Goal: Task Accomplishment & Management: Use online tool/utility

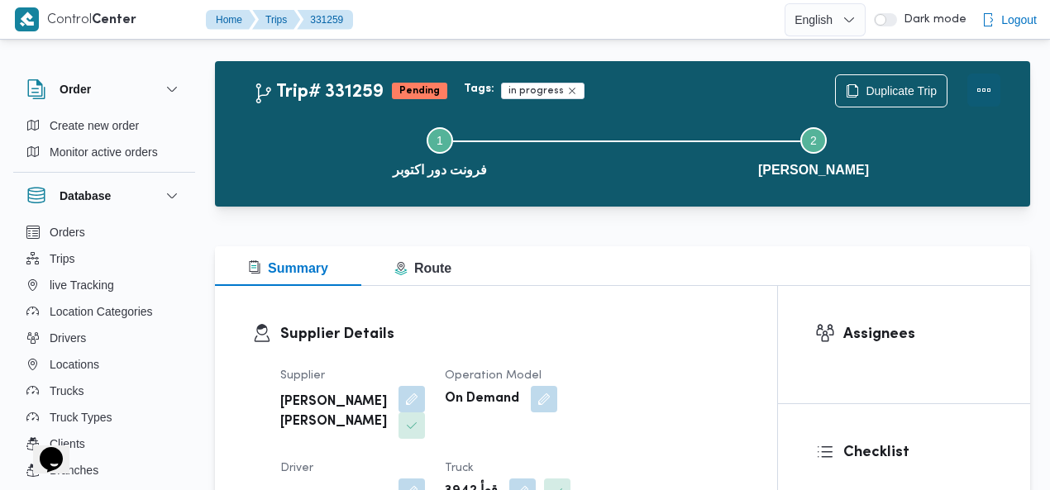
click at [984, 87] on button "Actions" at bounding box center [983, 90] width 33 height 33
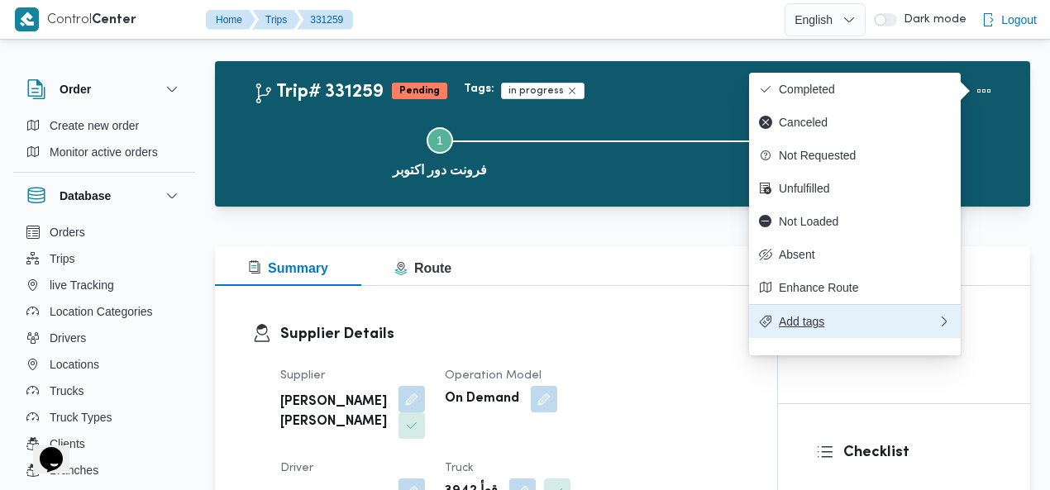
click at [839, 328] on span "Add tags" at bounding box center [858, 321] width 159 height 13
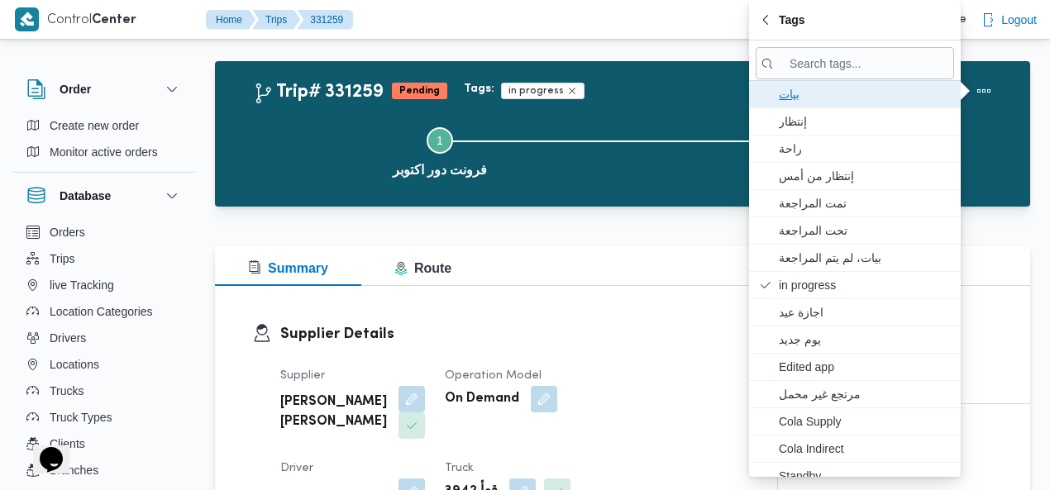
click at [803, 95] on span "بيات" at bounding box center [865, 94] width 172 height 20
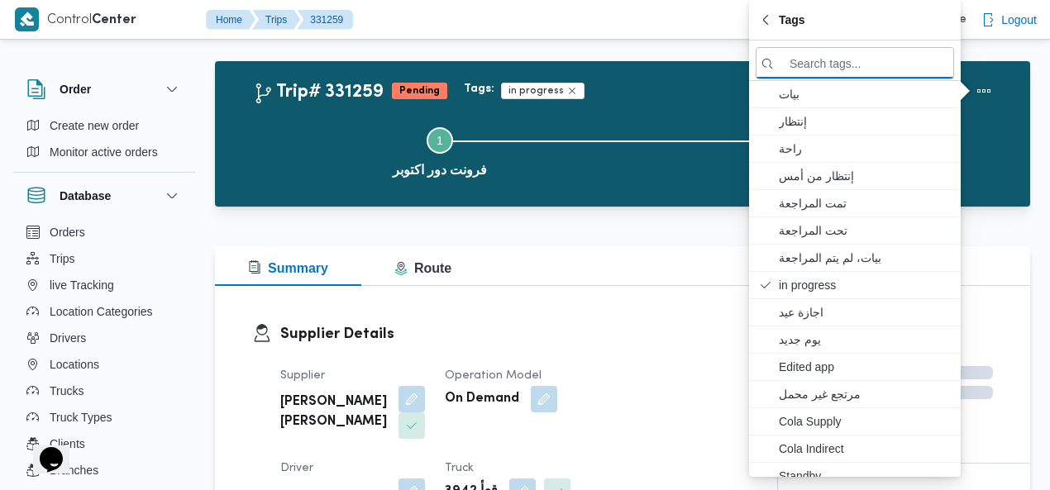
click at [674, 83] on div "Tags: in progress" at bounding box center [649, 90] width 378 height 23
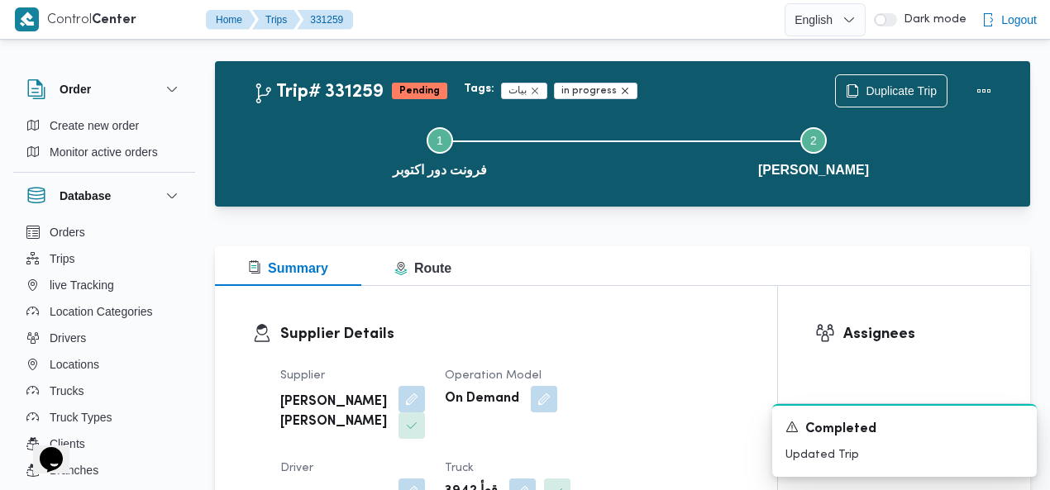
click at [620, 91] on icon "Remove trip tag" at bounding box center [625, 91] width 10 height 10
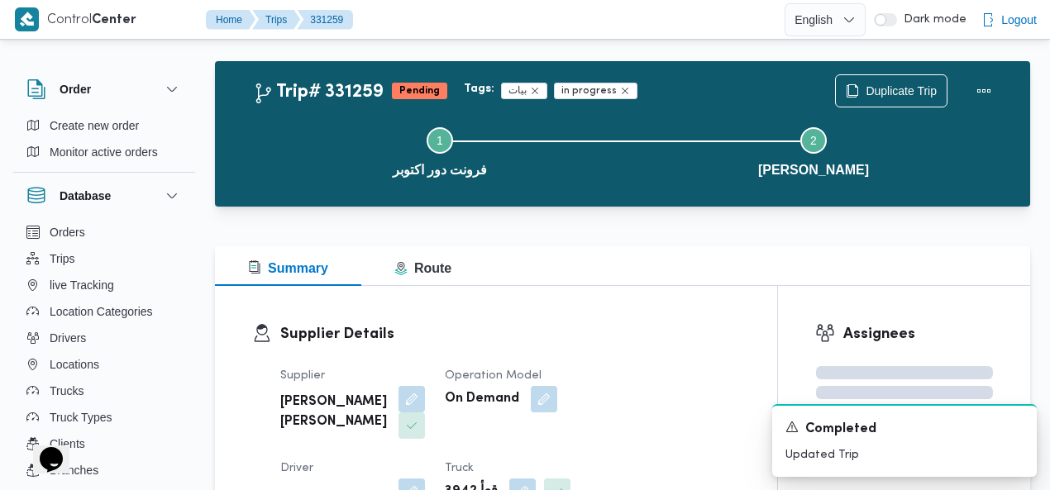
click at [683, 91] on div "Tags: بيات in progress" at bounding box center [649, 90] width 378 height 23
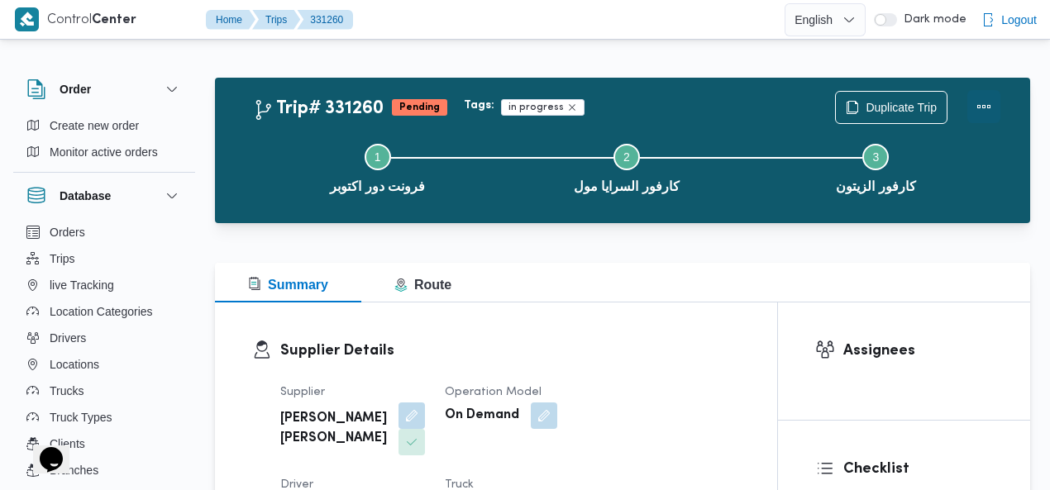
click at [980, 110] on button "Actions" at bounding box center [983, 106] width 33 height 33
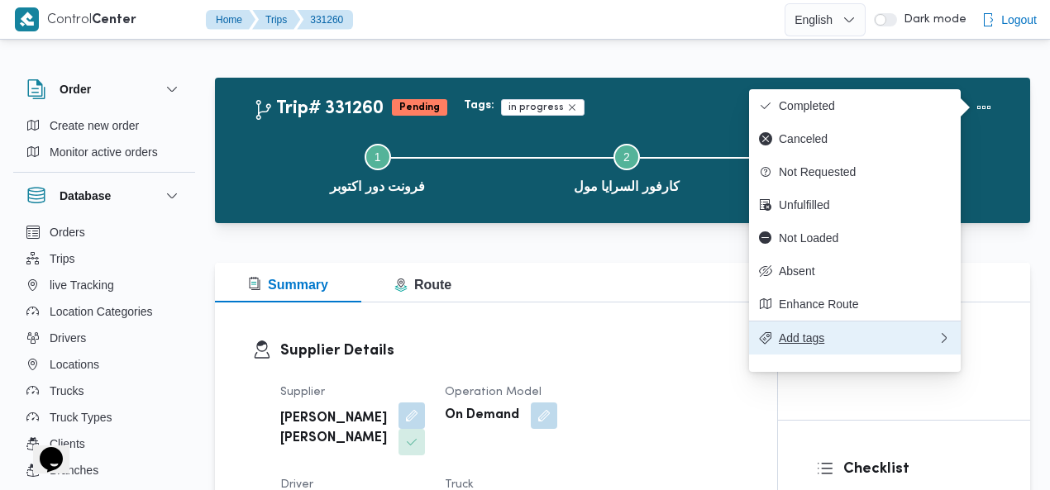
click at [853, 345] on span "Add tags" at bounding box center [858, 337] width 159 height 13
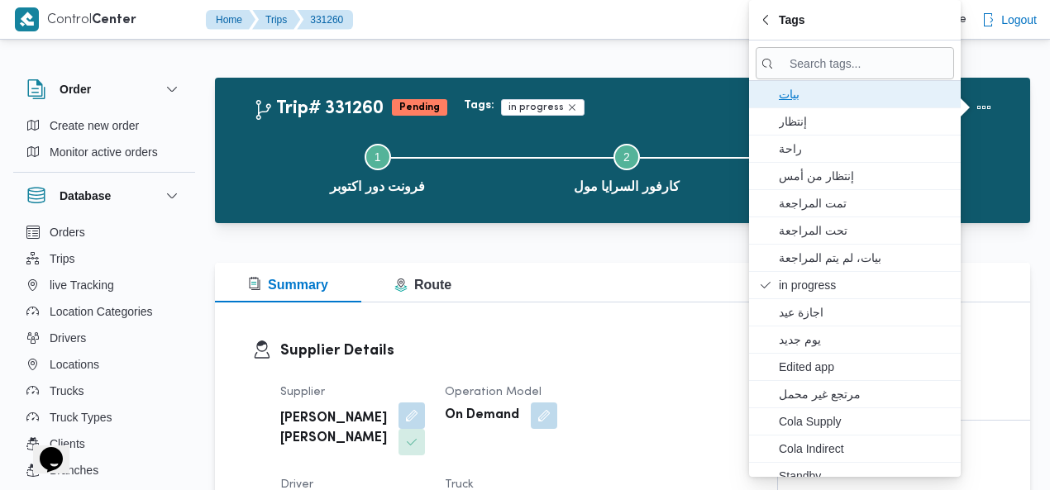
click at [808, 94] on span "بيات" at bounding box center [865, 94] width 172 height 20
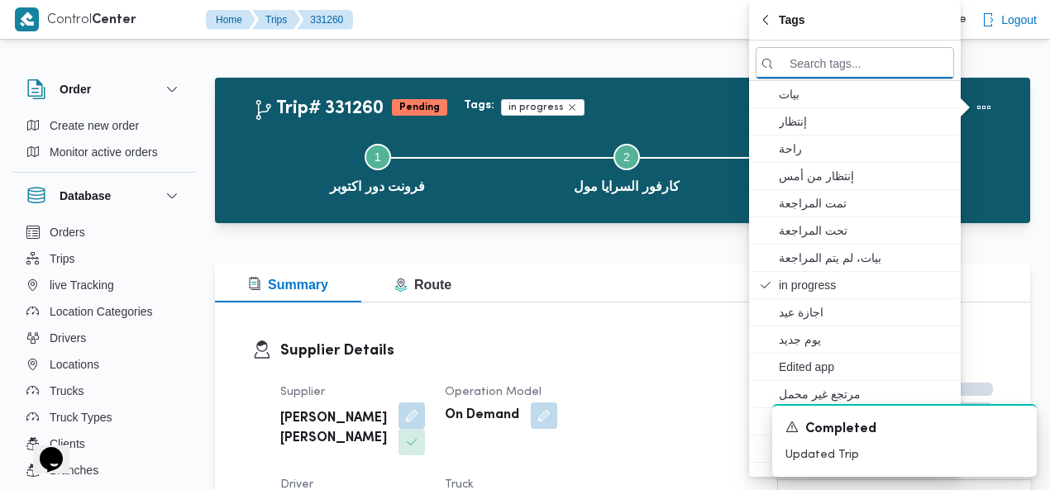
click at [685, 98] on div "Tags: in progress" at bounding box center [649, 107] width 378 height 23
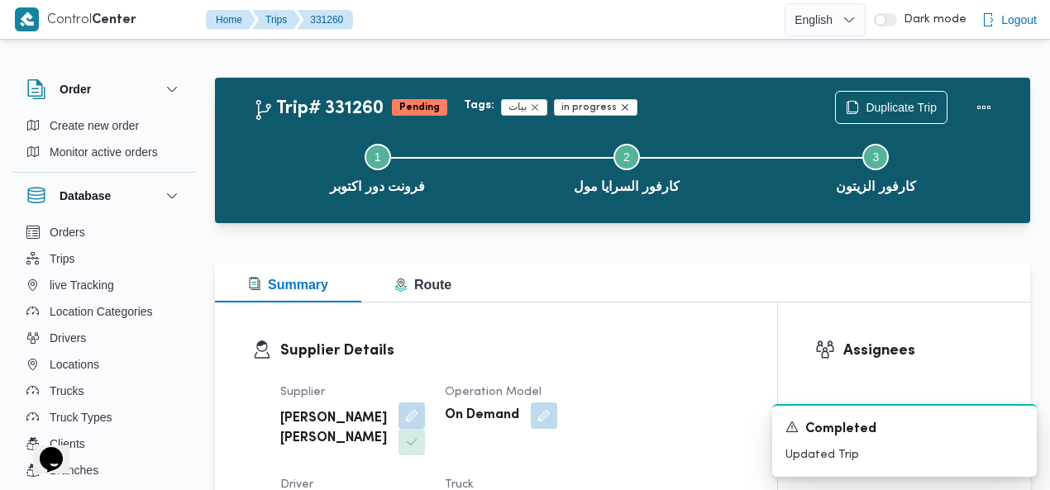
click at [620, 107] on icon "Remove trip tag" at bounding box center [625, 107] width 10 height 10
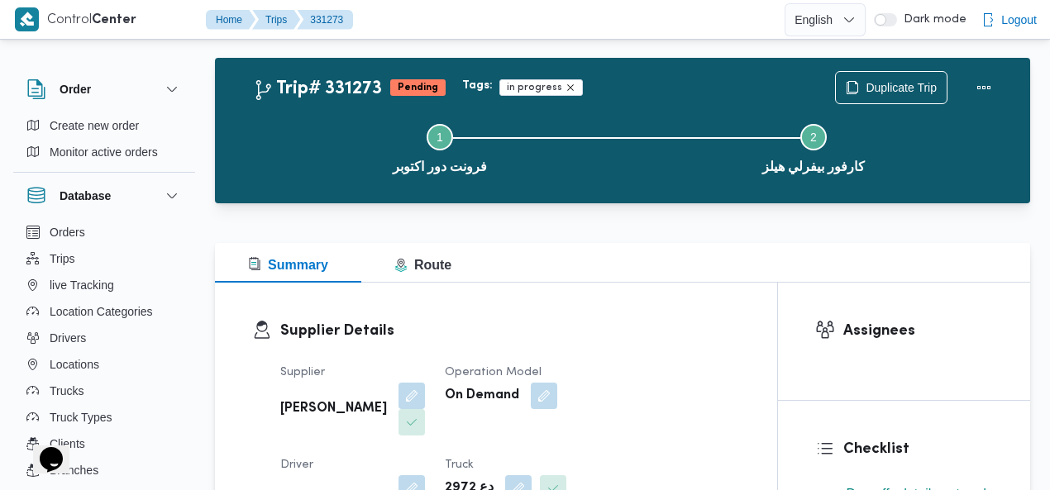
click at [565, 83] on icon "Remove trip tag" at bounding box center [570, 88] width 10 height 10
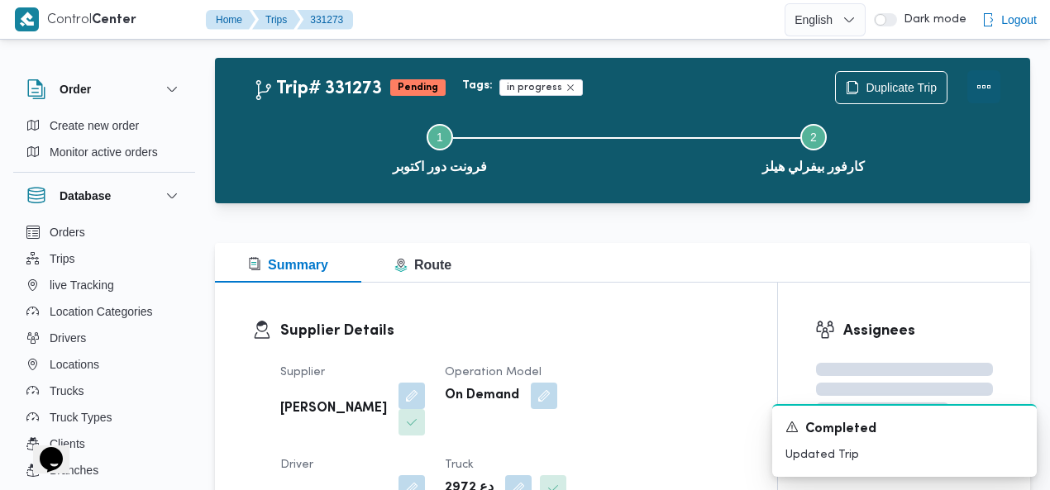
click at [980, 84] on button "Actions" at bounding box center [983, 86] width 33 height 33
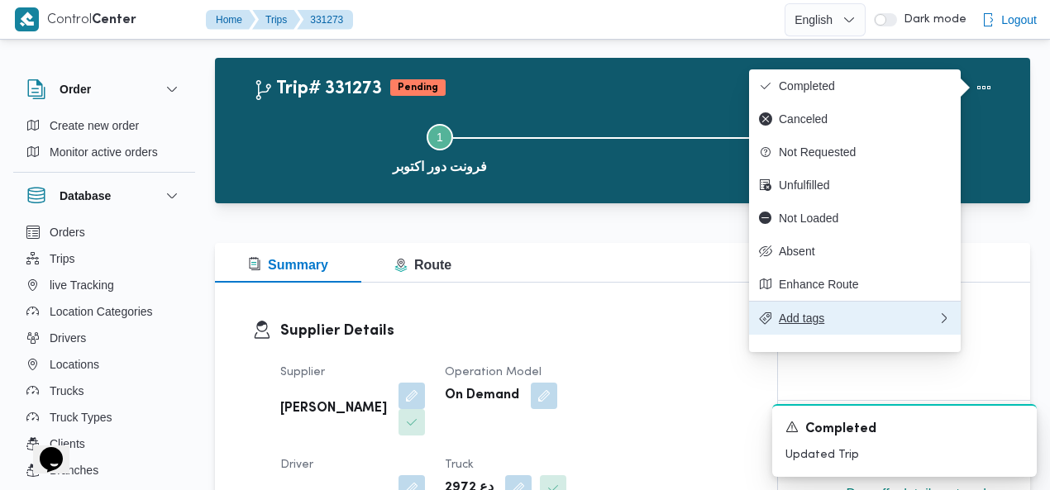
click at [839, 325] on span "Add tags" at bounding box center [858, 318] width 159 height 13
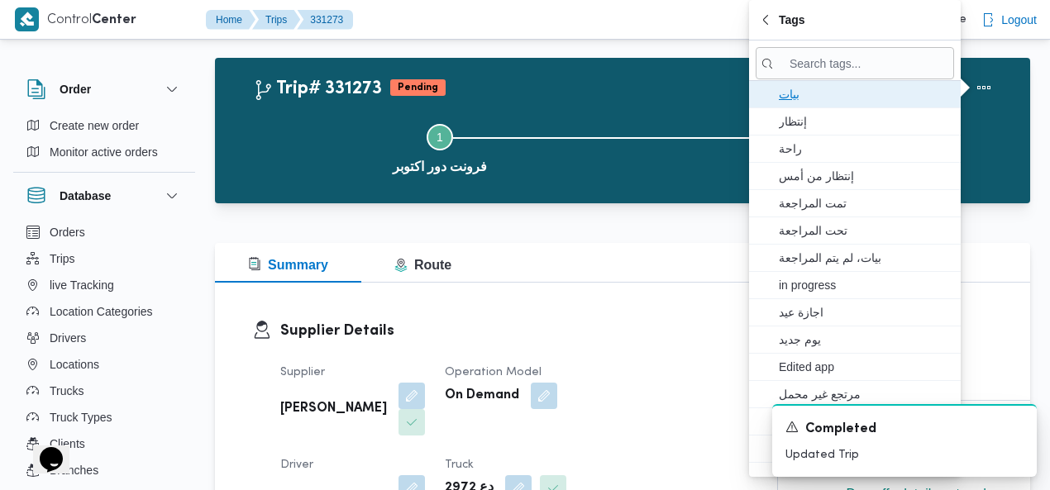
click at [805, 87] on span "بيات" at bounding box center [865, 94] width 172 height 20
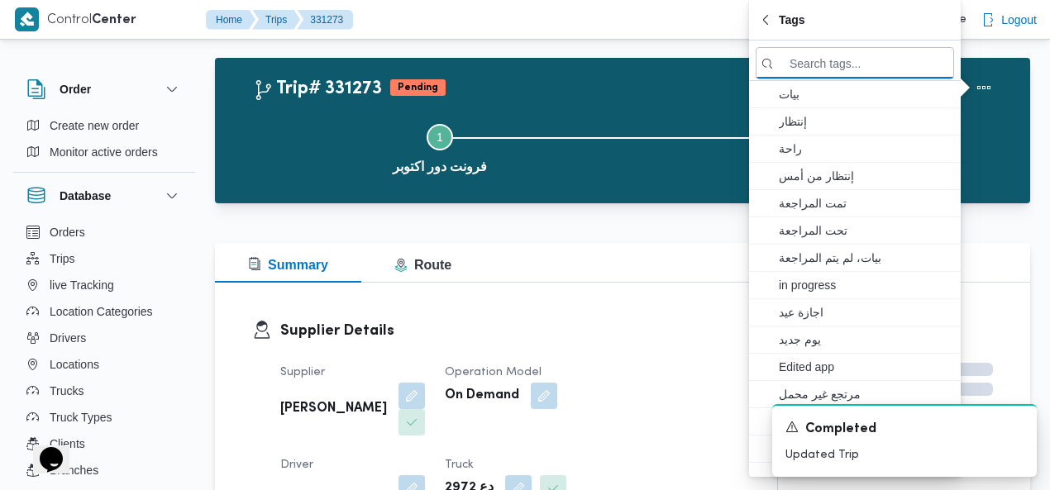
click at [645, 88] on div "Trip# 331273 Pending Duplicate Trip" at bounding box center [626, 87] width 747 height 33
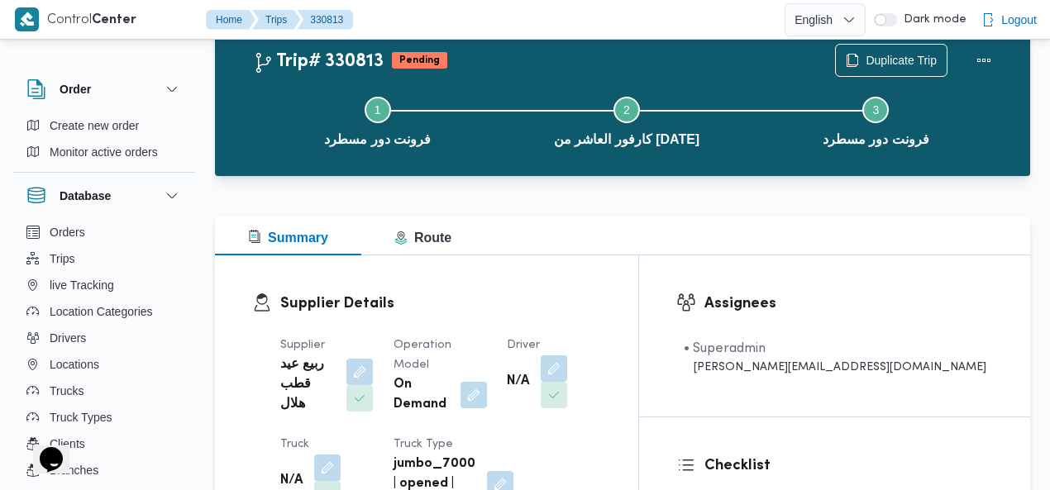
scroll to position [36, 0]
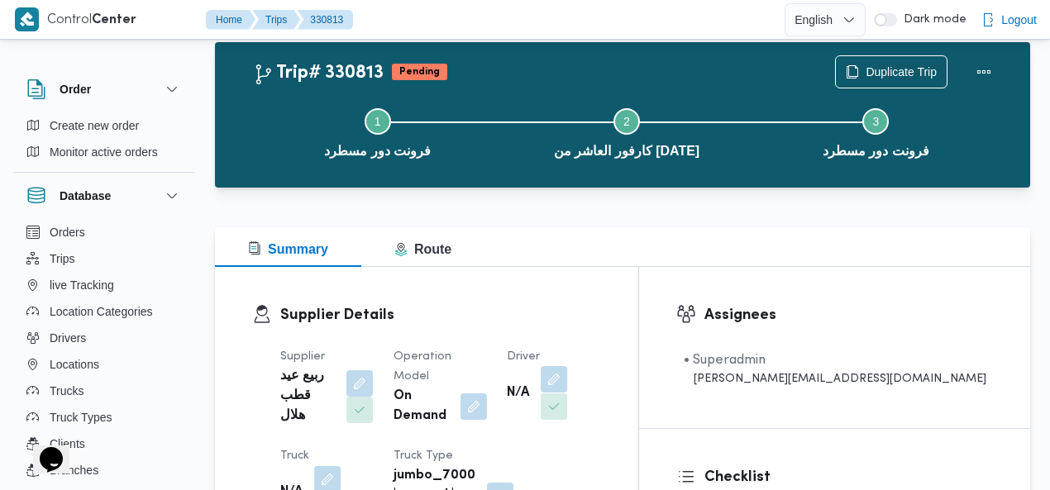
click at [567, 372] on button "button" at bounding box center [554, 379] width 26 height 26
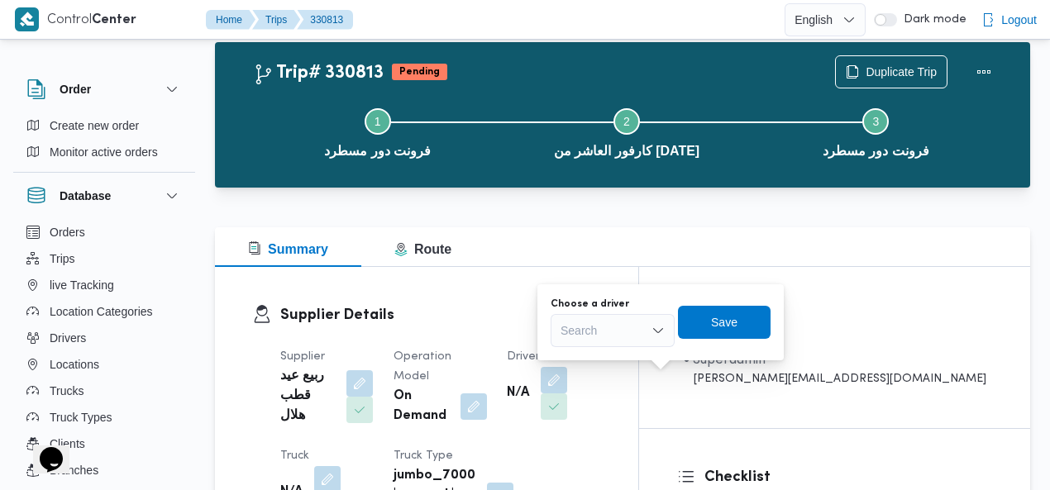
click at [591, 335] on div "Search" at bounding box center [612, 330] width 124 height 33
type input "[PERSON_NAME]"
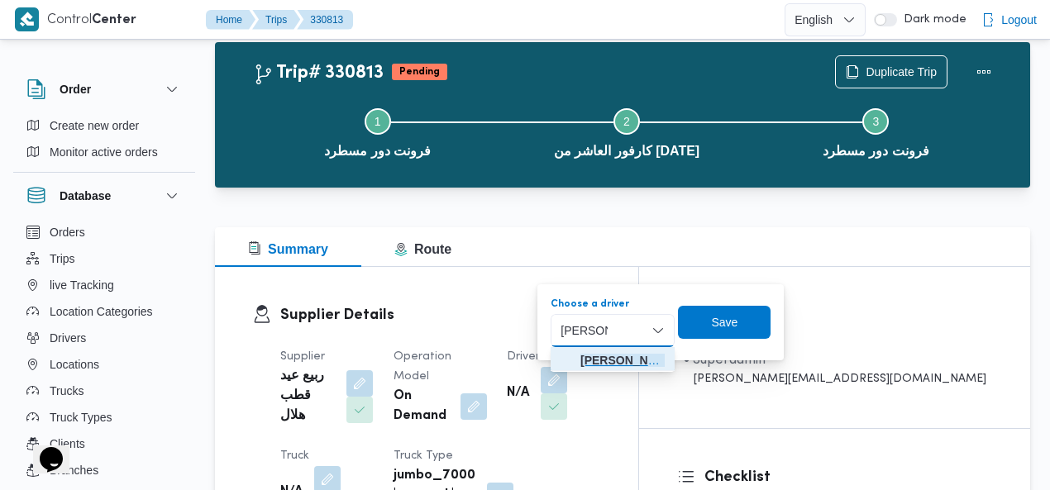
click at [598, 360] on span "[PERSON_NAME]" at bounding box center [622, 360] width 84 height 20
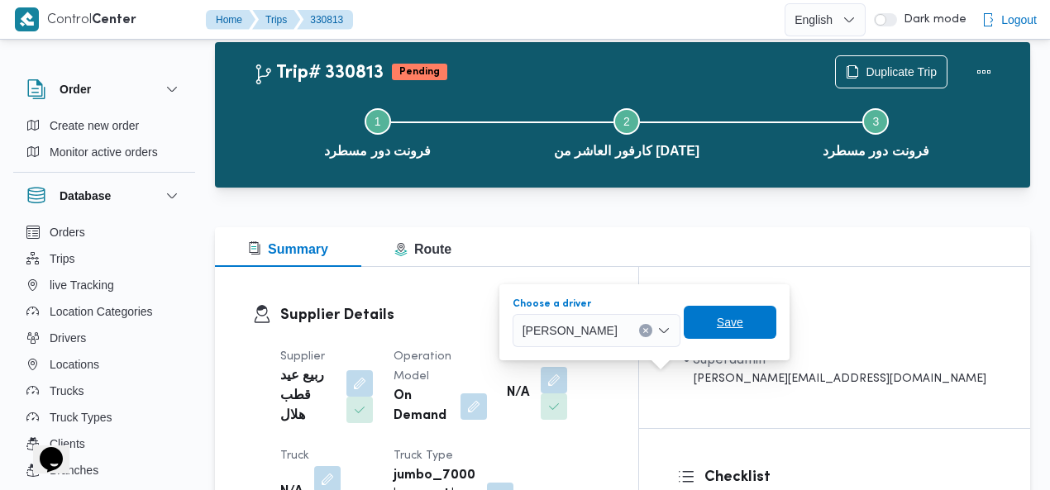
drag, startPoint x: 750, startPoint y: 326, endPoint x: 717, endPoint y: 338, distance: 35.3
click at [743, 326] on span "Save" at bounding box center [730, 322] width 26 height 20
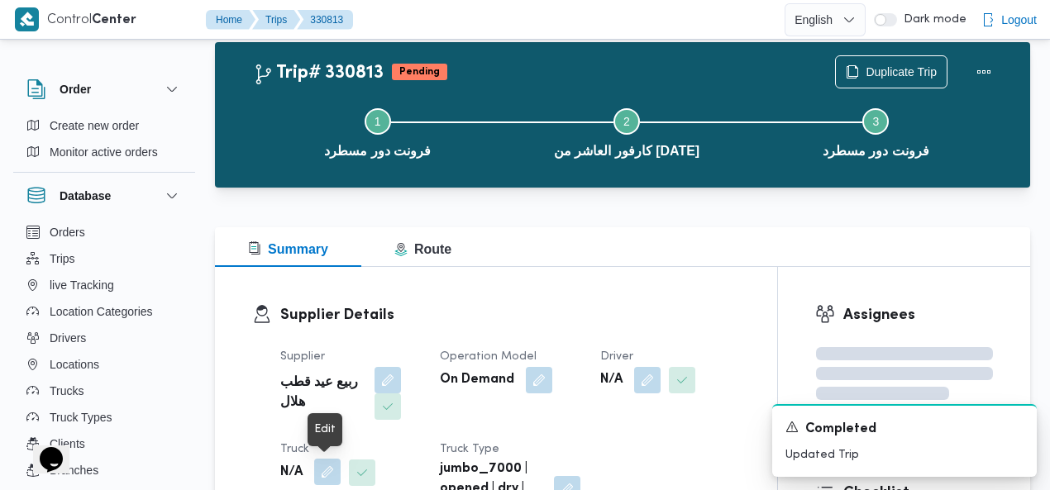
click at [316, 475] on button "button" at bounding box center [327, 472] width 26 height 26
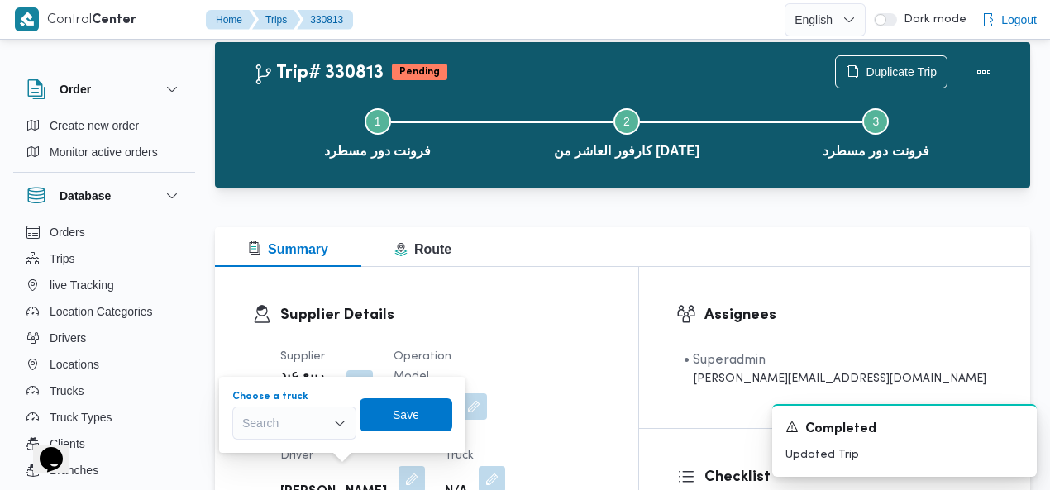
click at [316, 421] on div "Search" at bounding box center [294, 423] width 124 height 33
type input "841"
click at [293, 450] on span "الر 841 8 | null" at bounding box center [304, 453] width 84 height 20
click at [408, 419] on span "Save" at bounding box center [414, 414] width 26 height 20
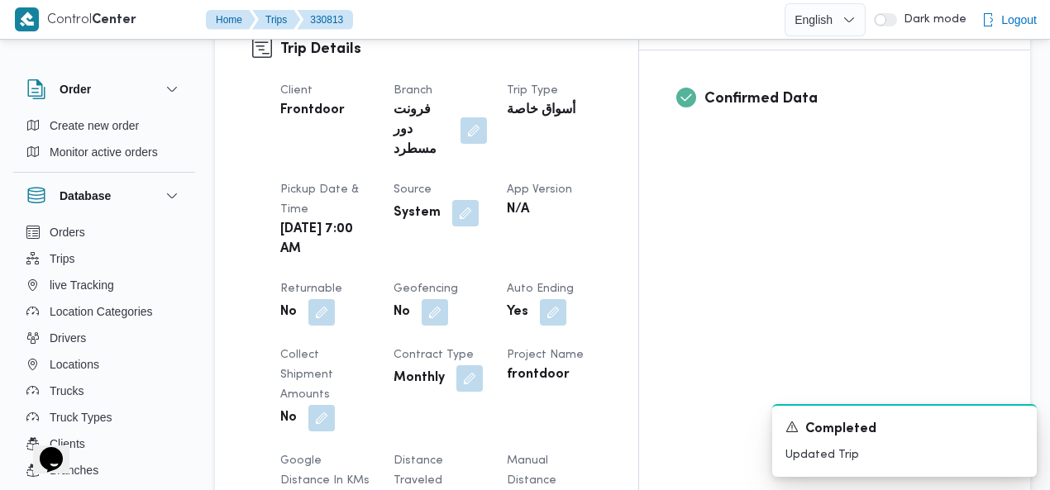
scroll to position [0, 0]
